Goal: Navigation & Orientation: Find specific page/section

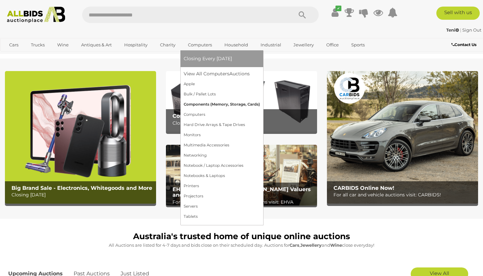
click at [212, 106] on link "Components (Memory, Storage, Cards)" at bounding box center [222, 104] width 76 height 10
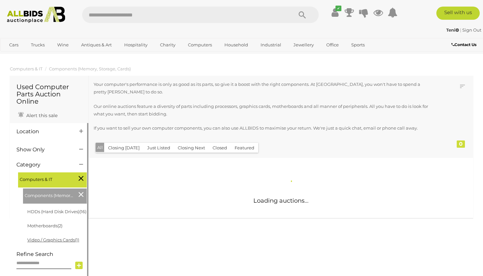
click at [59, 243] on div "Computers & IT Components (Memory, Storage, Cards) HDDs (Hard Disk Drives) (16)…" at bounding box center [48, 209] width 65 height 75
